Goal: Task Accomplishment & Management: Use online tool/utility

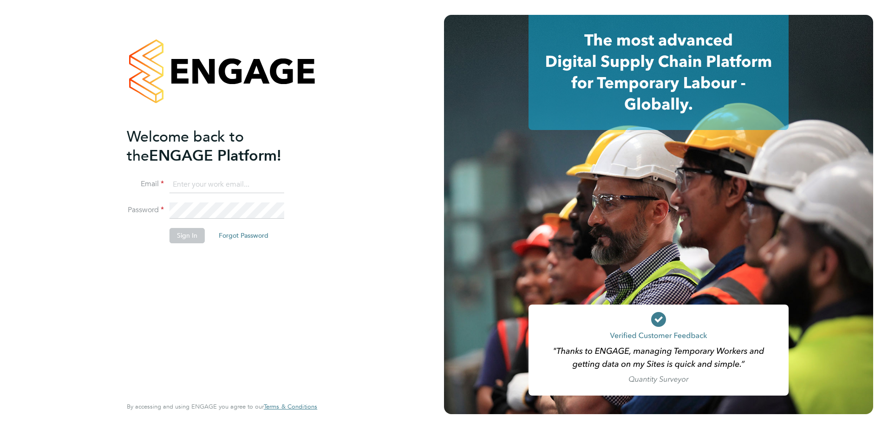
type input "[PERSON_NAME][EMAIL_ADDRESS][PERSON_NAME][DOMAIN_NAME]"
click at [190, 239] on button "Sign In" at bounding box center [186, 235] width 35 height 15
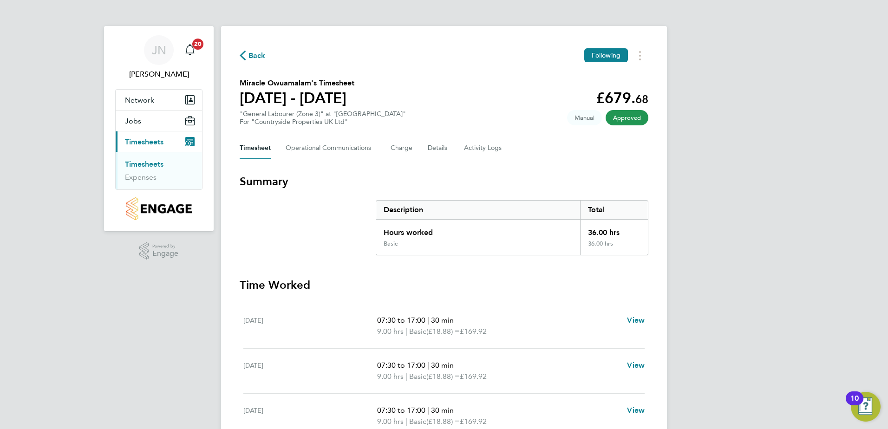
click at [247, 55] on span "Back" at bounding box center [253, 55] width 26 height 9
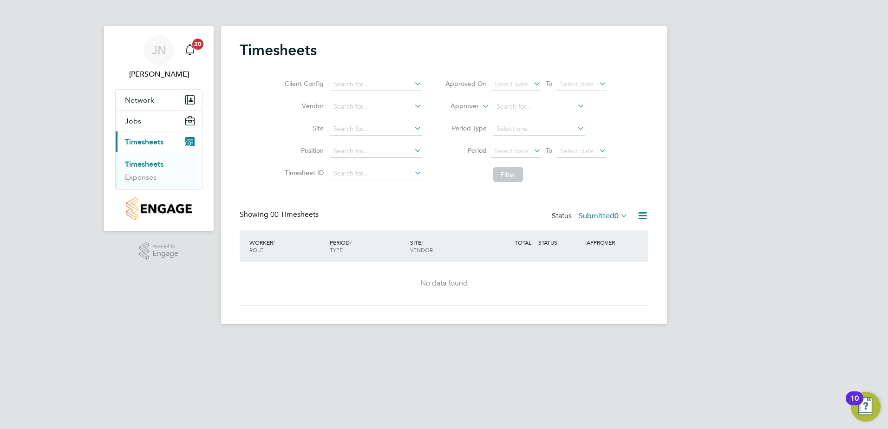
click at [143, 142] on span "Timesheets" at bounding box center [144, 141] width 39 height 9
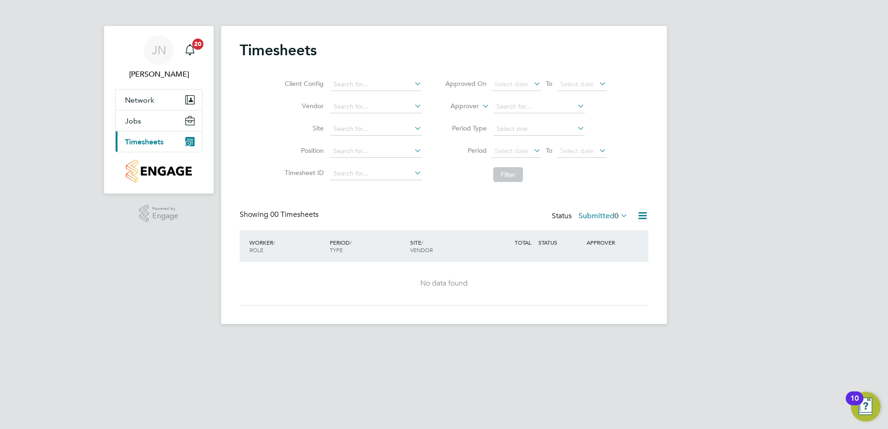
click at [149, 137] on span "Timesheets" at bounding box center [144, 141] width 39 height 9
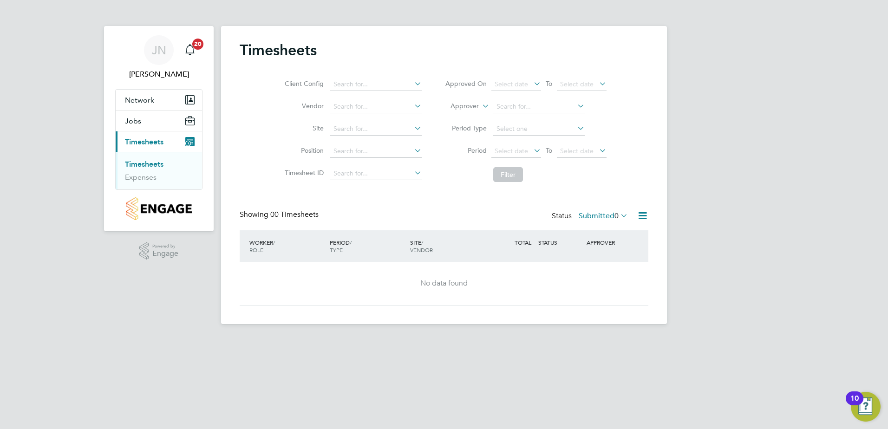
click at [153, 163] on link "Timesheets" at bounding box center [144, 164] width 39 height 9
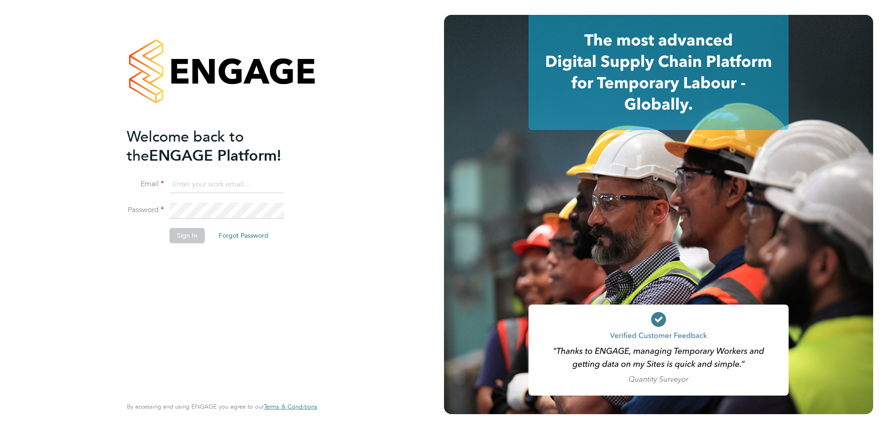
type input "[PERSON_NAME][EMAIL_ADDRESS][PERSON_NAME][DOMAIN_NAME]"
click at [184, 240] on button "Sign In" at bounding box center [186, 235] width 35 height 15
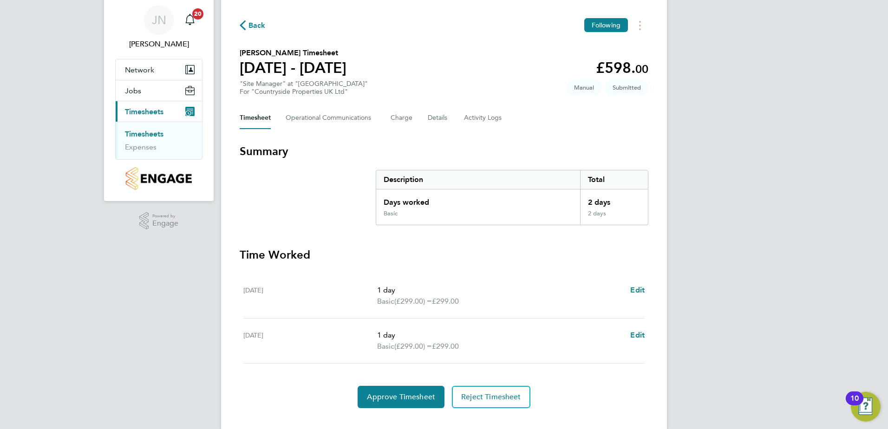
scroll to position [46, 0]
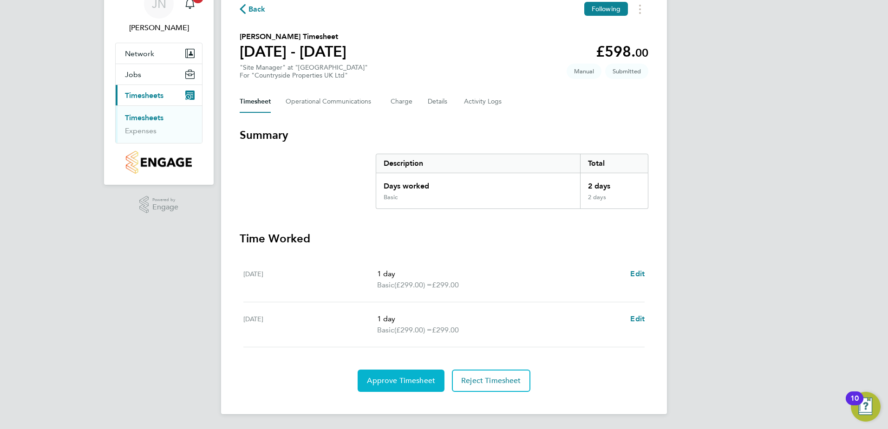
click at [423, 379] on span "Approve Timesheet" at bounding box center [401, 380] width 68 height 9
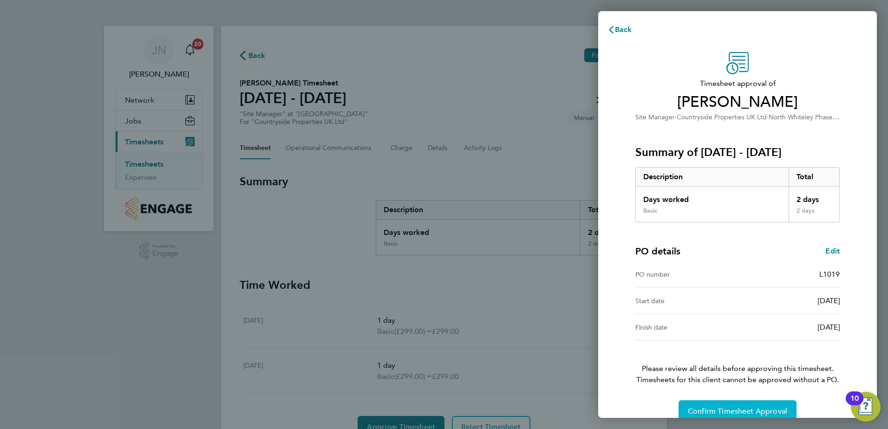
click at [767, 411] on span "Confirm Timesheet Approval" at bounding box center [737, 411] width 99 height 9
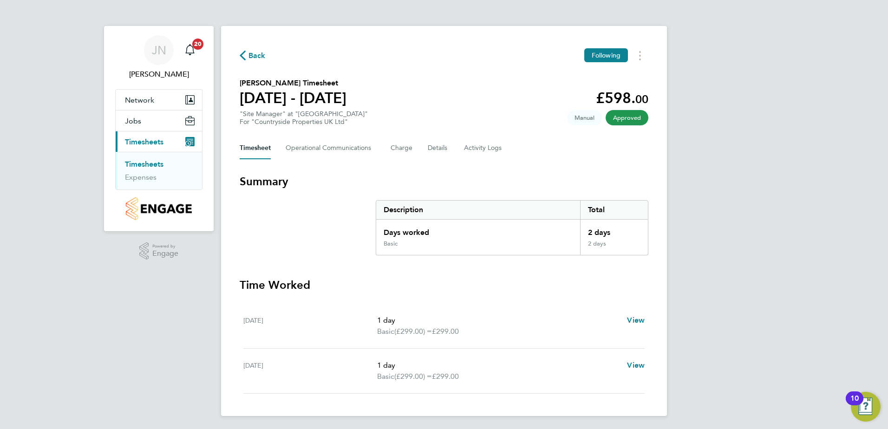
click at [253, 59] on span "Back" at bounding box center [256, 55] width 17 height 11
